Goal: Obtain resource: Download file/media

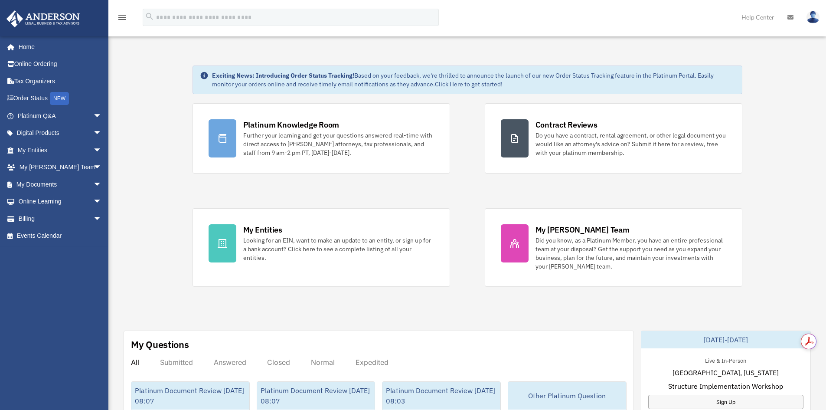
click at [457, 179] on div "Platinum Knowledge Room Further your learning and get your questions answered r…" at bounding box center [468, 194] width 550 height 183
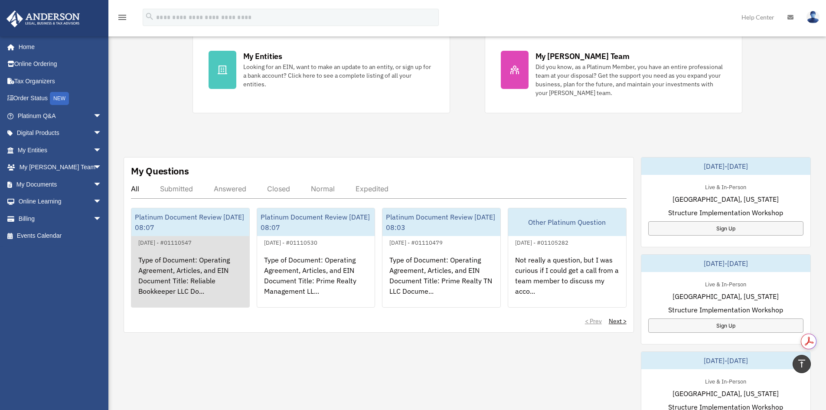
click at [185, 274] on div "Type of Document: Operating Agreement, Articles, and EIN Document Title: Reliab…" at bounding box center [190, 282] width 118 height 68
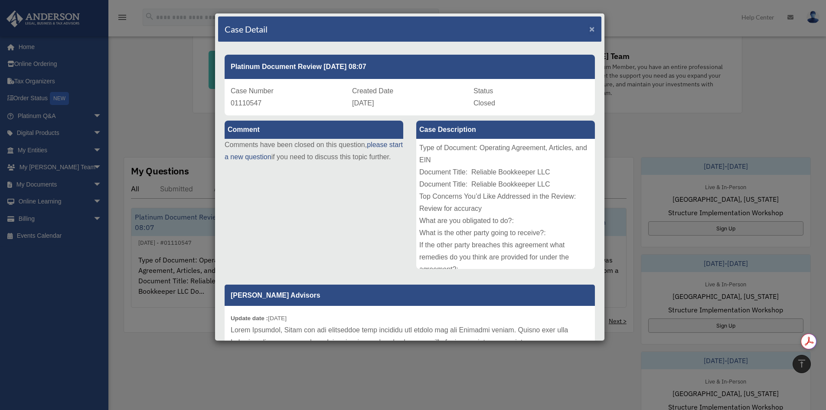
click at [589, 28] on span "×" at bounding box center [592, 29] width 6 height 10
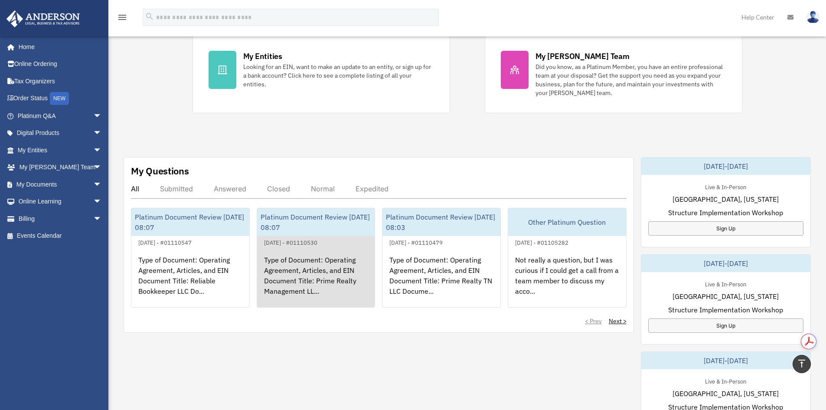
click at [305, 264] on div "Type of Document: Operating Agreement, Articles, and EIN Document Title: Prime …" at bounding box center [316, 282] width 118 height 68
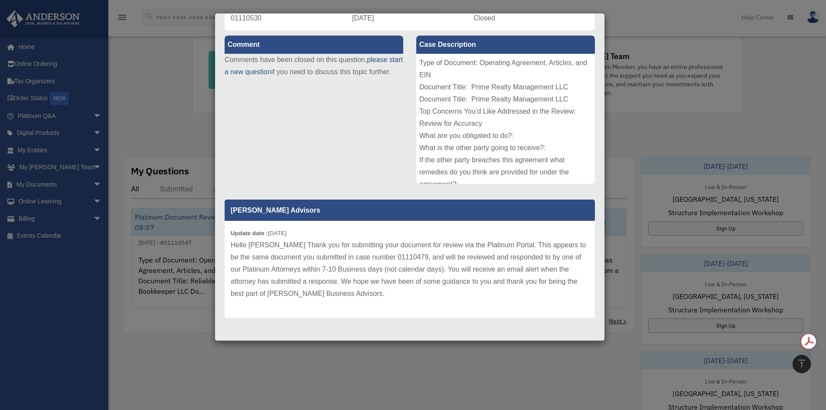
scroll to position [88, 0]
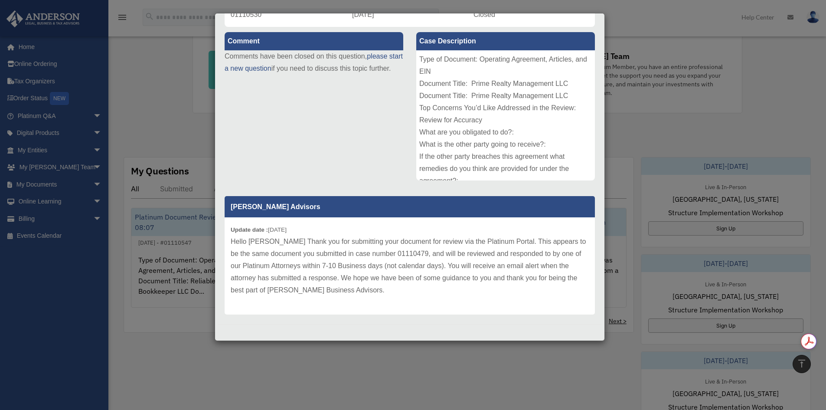
click at [619, 26] on div "Case Detail × Platinum Document Review 09/15/2025 08:07 Case Number 01110530 Cr…" at bounding box center [413, 205] width 826 height 410
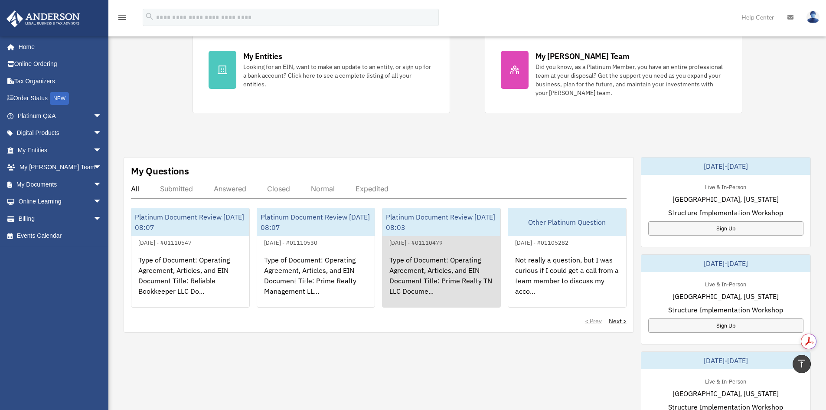
click at [455, 258] on div "Type of Document: Operating Agreement, Articles, and EIN Document Title: Prime …" at bounding box center [441, 282] width 118 height 68
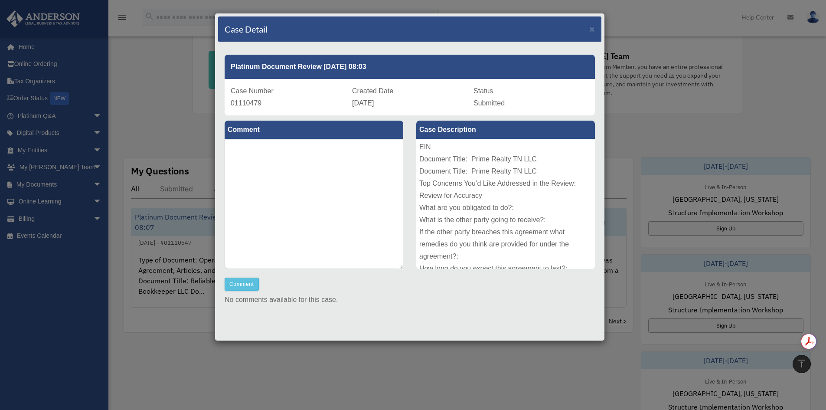
scroll to position [0, 0]
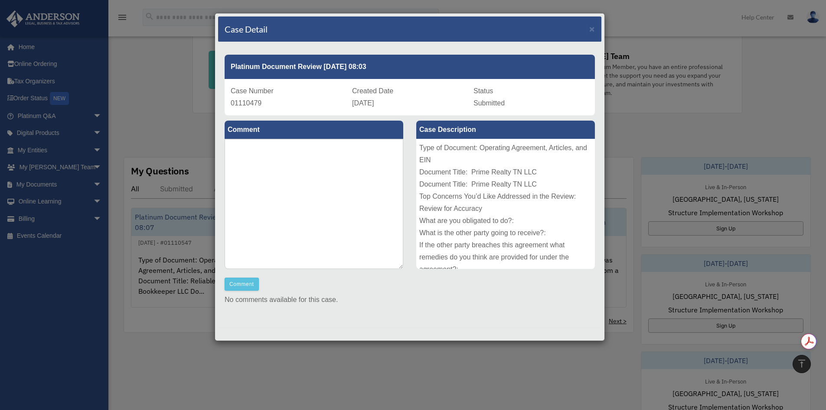
click at [627, 129] on div "Case Detail × Platinum Document Review 09/15/2025 08:03 Case Number 01110479 Cr…" at bounding box center [413, 205] width 826 height 410
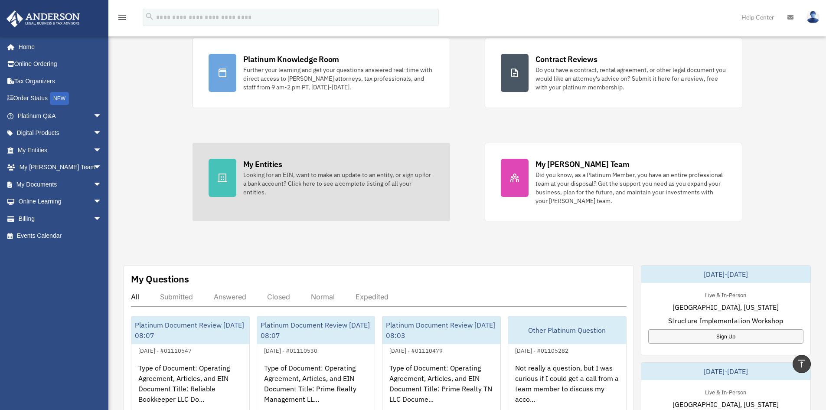
scroll to position [43, 0]
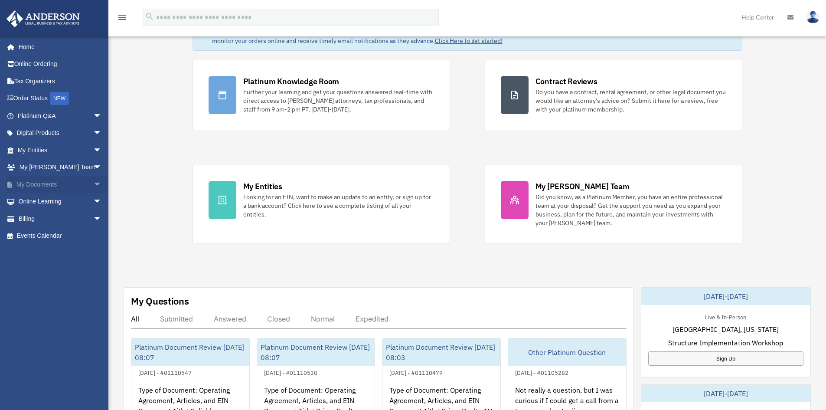
click at [23, 183] on link "My Documents arrow_drop_down" at bounding box center [60, 184] width 109 height 17
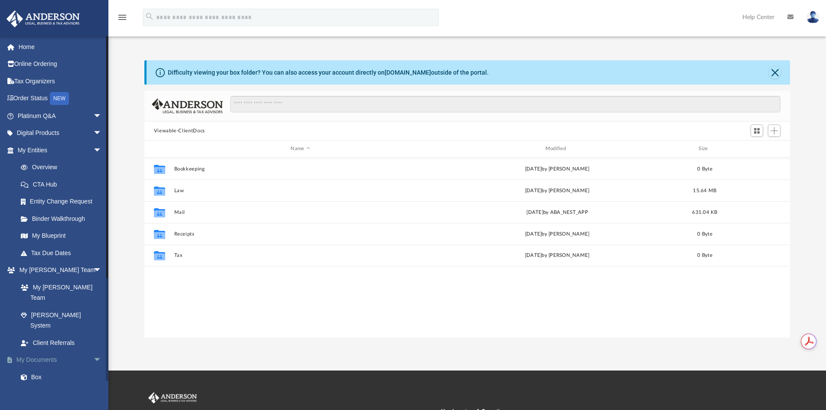
scroll to position [191, 639]
click at [40, 368] on link "Box" at bounding box center [63, 376] width 103 height 17
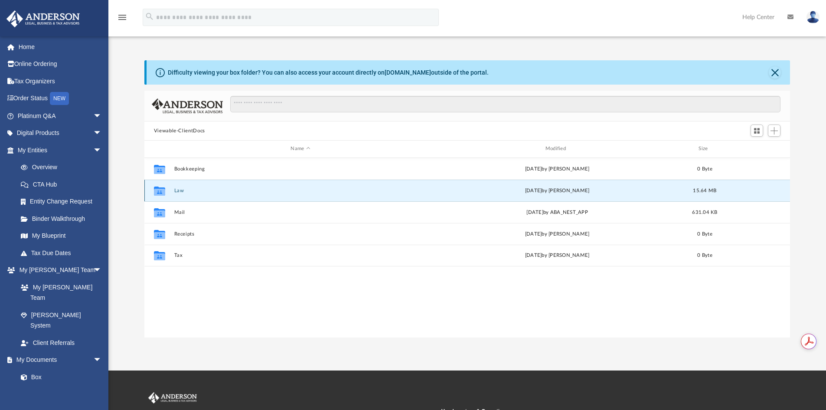
click at [176, 191] on button "Law" at bounding box center [300, 191] width 253 height 6
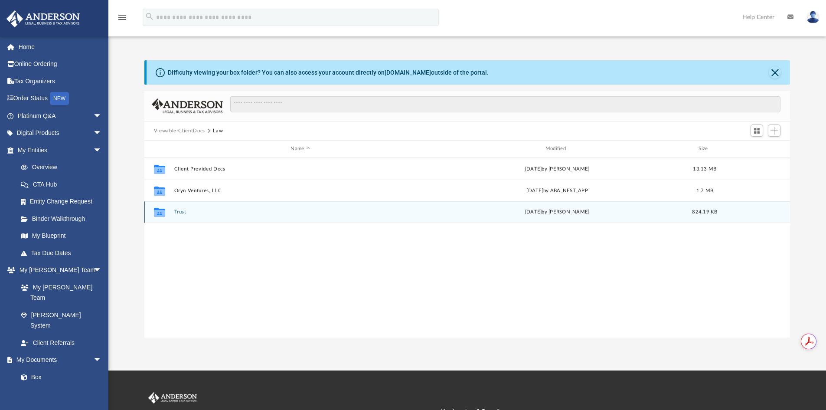
click at [175, 212] on button "Trust" at bounding box center [300, 212] width 253 height 6
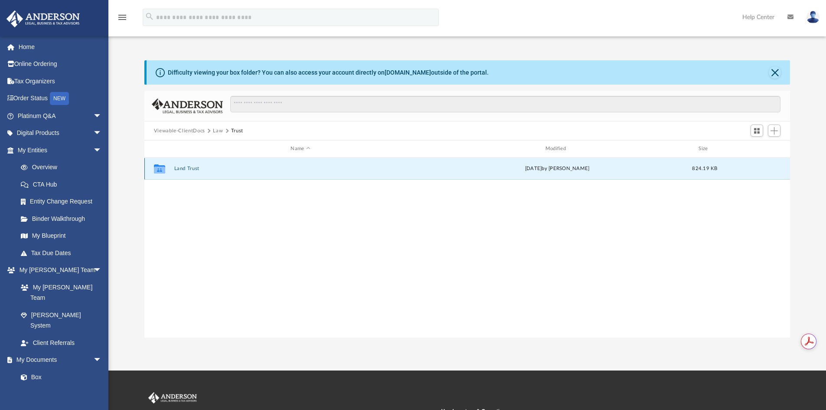
click at [182, 167] on button "Land Trust" at bounding box center [300, 169] width 253 height 6
click at [211, 169] on button "Land Trust - Obscura Trust" at bounding box center [300, 169] width 253 height 6
click at [219, 170] on button "Obscura Trust - DocuSigned.pdf" at bounding box center [300, 169] width 253 height 6
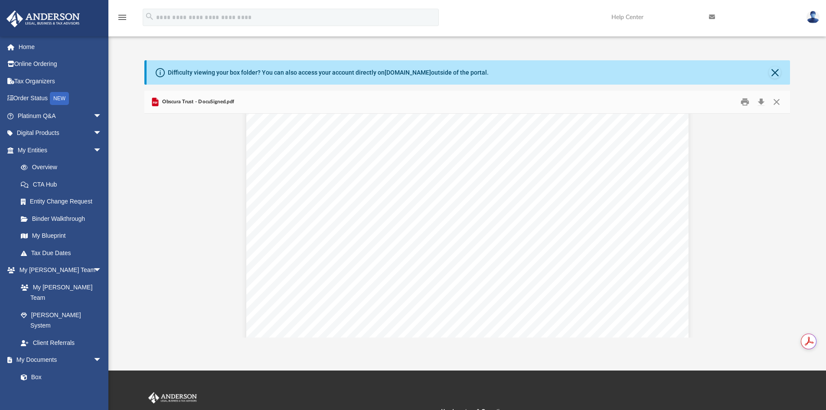
scroll to position [11483, 0]
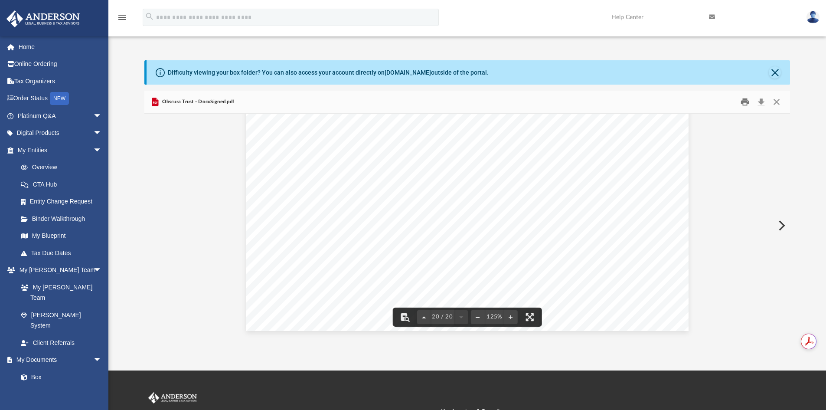
click at [746, 104] on button "Print" at bounding box center [744, 101] width 17 height 13
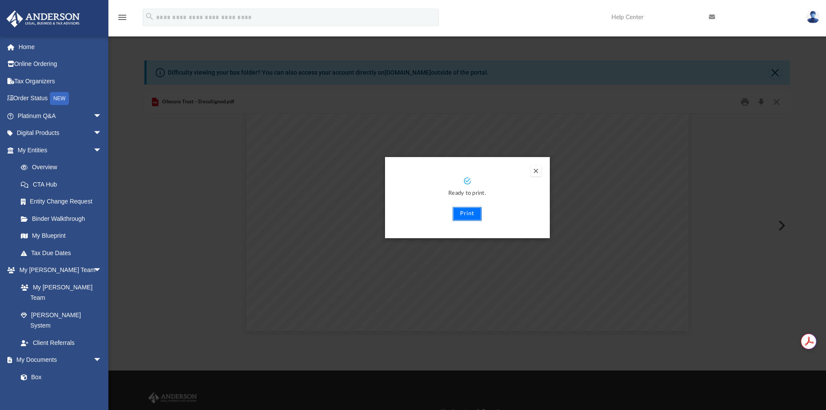
click at [463, 208] on button "Print" at bounding box center [467, 214] width 29 height 14
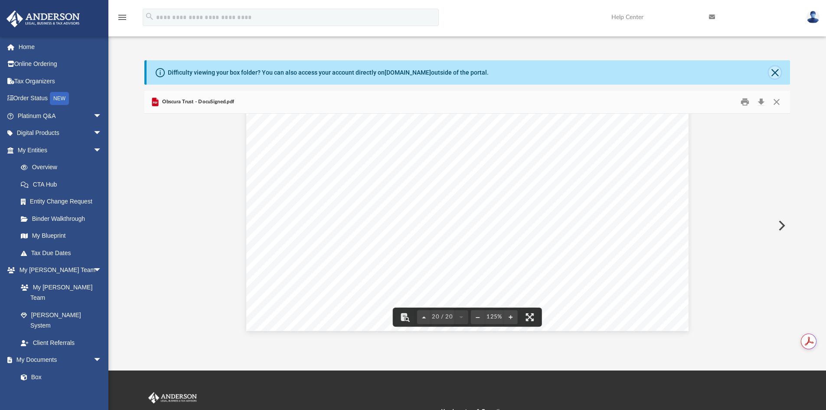
click at [774, 75] on button "Close" at bounding box center [775, 72] width 12 height 12
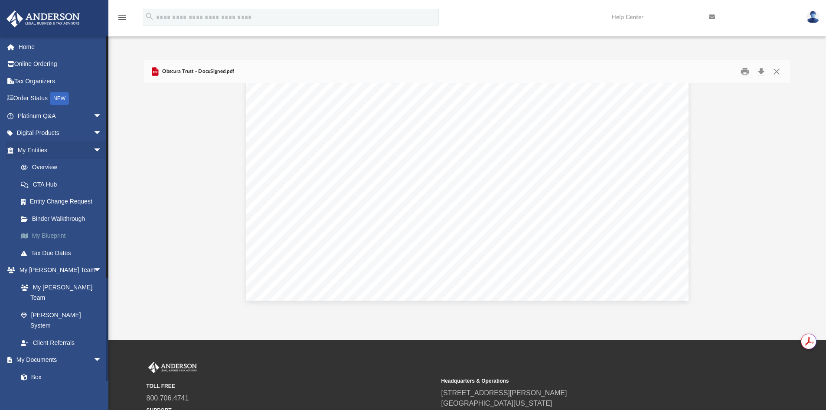
click at [53, 233] on link "My Blueprint" at bounding box center [63, 235] width 103 height 17
